Goal: Transaction & Acquisition: Book appointment/travel/reservation

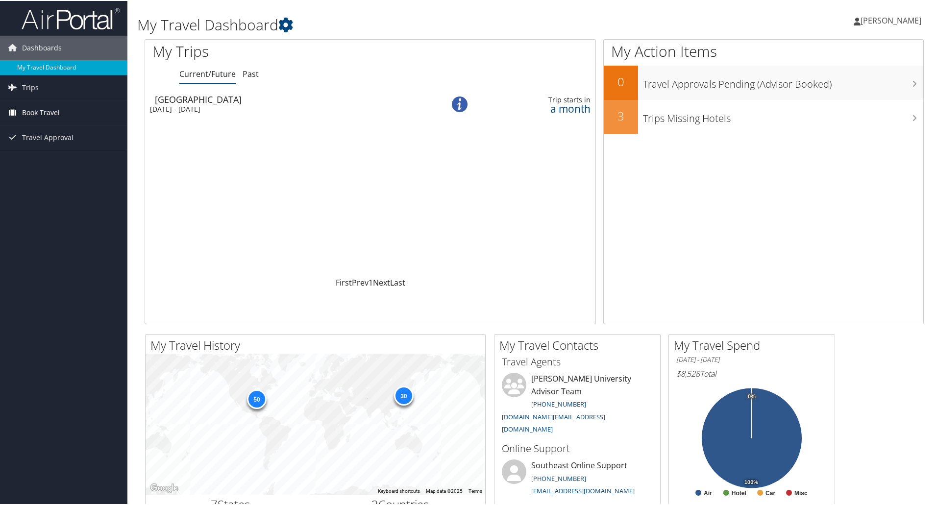
click at [47, 115] on span "Book Travel" at bounding box center [41, 111] width 38 height 25
click at [48, 158] on link "Book/Manage Online Trips" at bounding box center [63, 160] width 127 height 15
